Goal: Check status: Check status

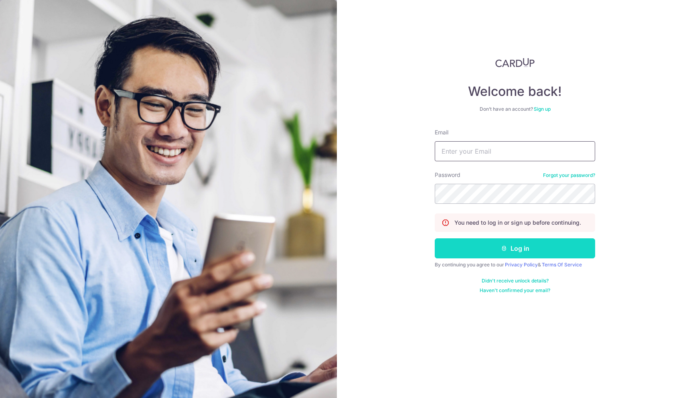
type input "[EMAIL_ADDRESS][DOMAIN_NAME]"
click at [514, 249] on button "Log in" at bounding box center [515, 248] width 161 height 20
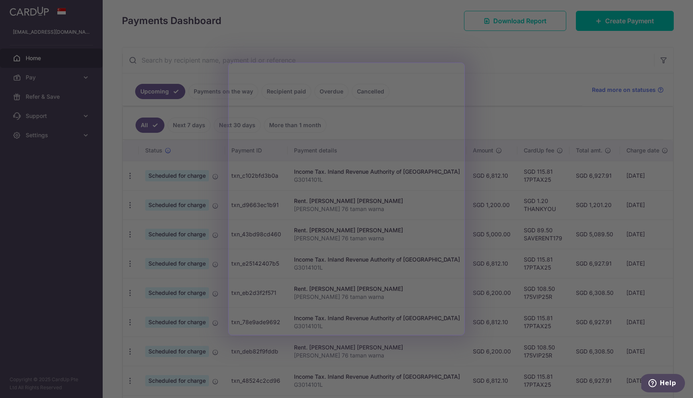
scroll to position [107, 0]
click at [518, 73] on div at bounding box center [350, 201] width 700 height 402
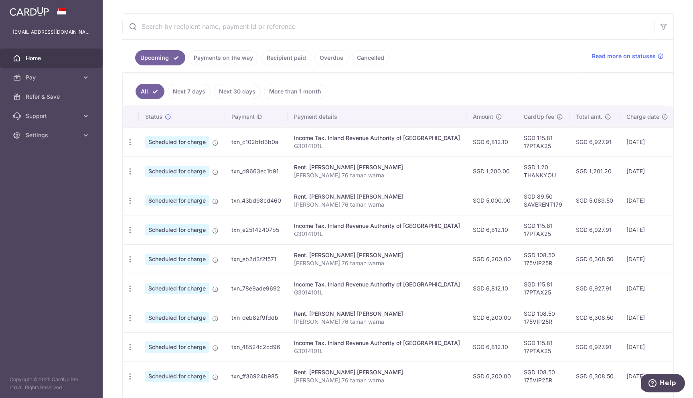
scroll to position [140, 0]
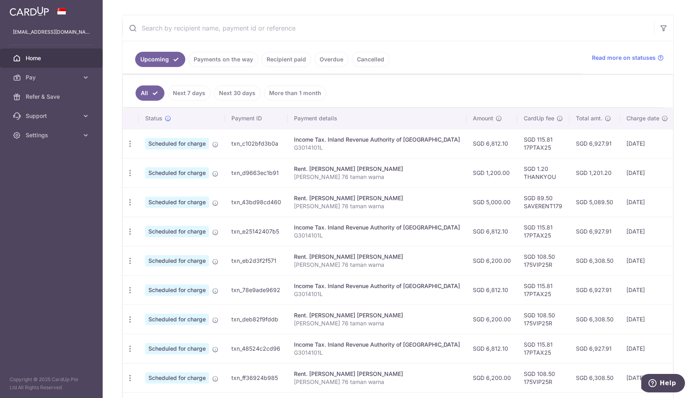
click at [288, 64] on link "Recipient paid" at bounding box center [287, 59] width 50 height 15
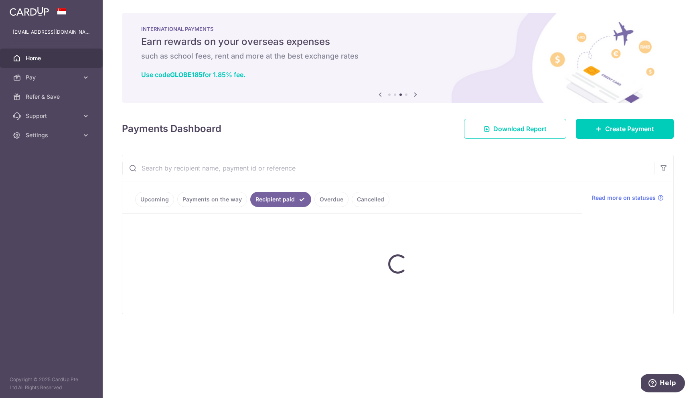
scroll to position [0, 0]
